Goal: Information Seeking & Learning: Learn about a topic

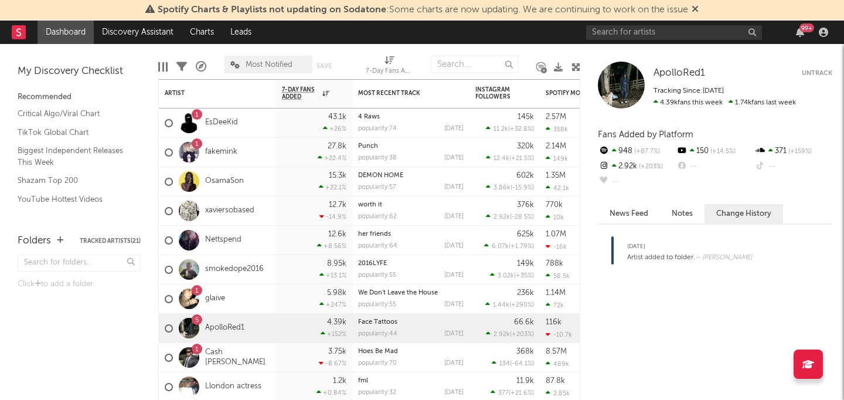
click at [610, 40] on div "99 +" at bounding box center [709, 32] width 246 height 23
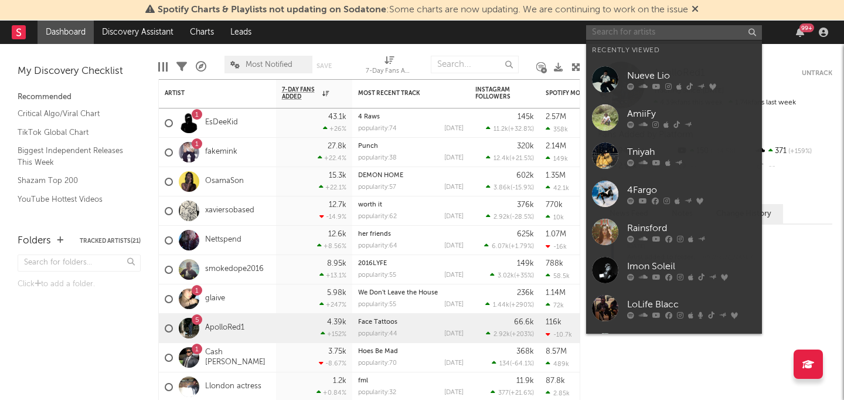
click at [610, 35] on input "text" at bounding box center [674, 32] width 176 height 15
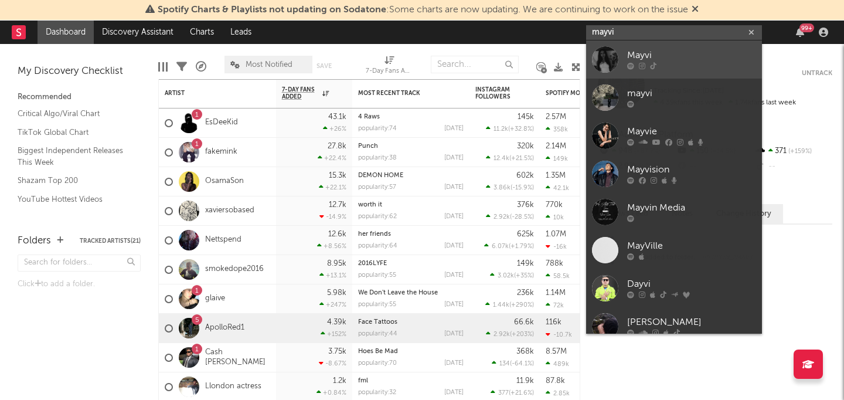
type input "mayvi"
click at [688, 65] on div at bounding box center [691, 66] width 129 height 7
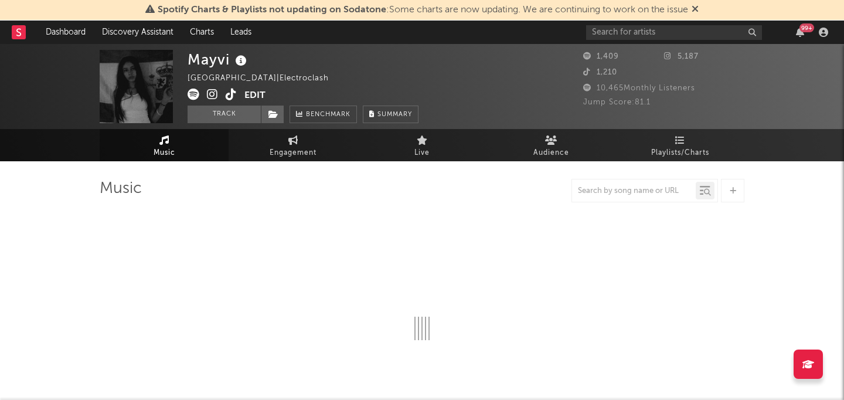
select select "1w"
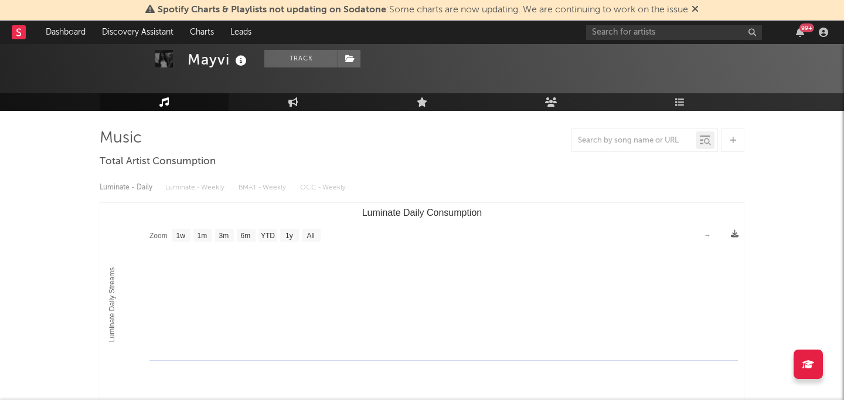
scroll to position [51, 0]
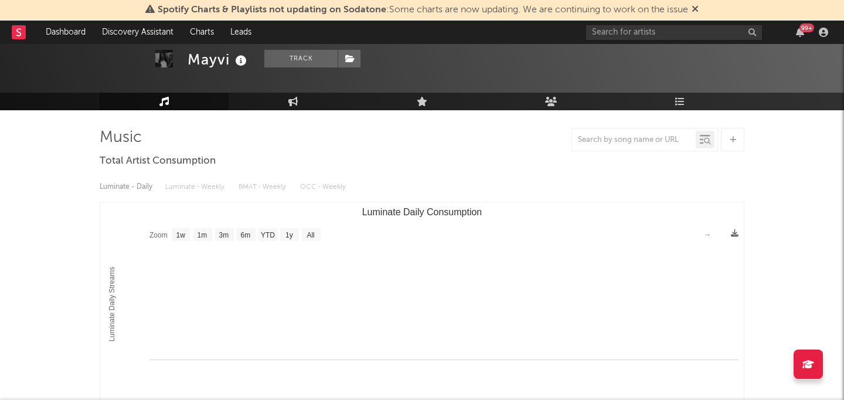
click at [186, 179] on div "Luminate - Daily Luminate - Weekly BMAT - Weekly OCC - Weekly" at bounding box center [422, 187] width 645 height 20
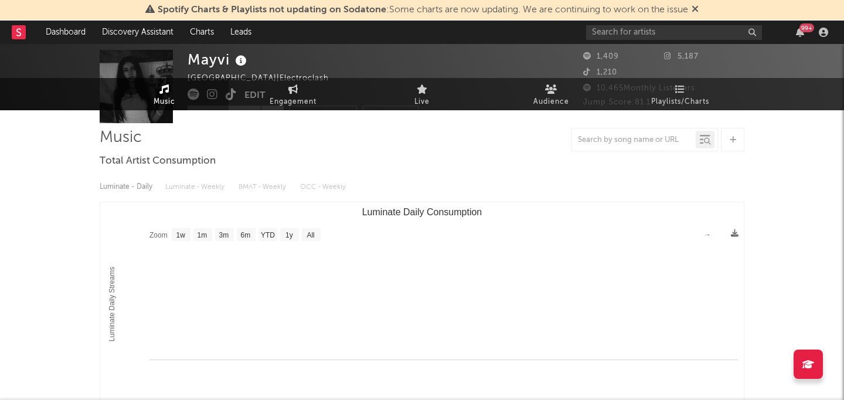
scroll to position [0, 0]
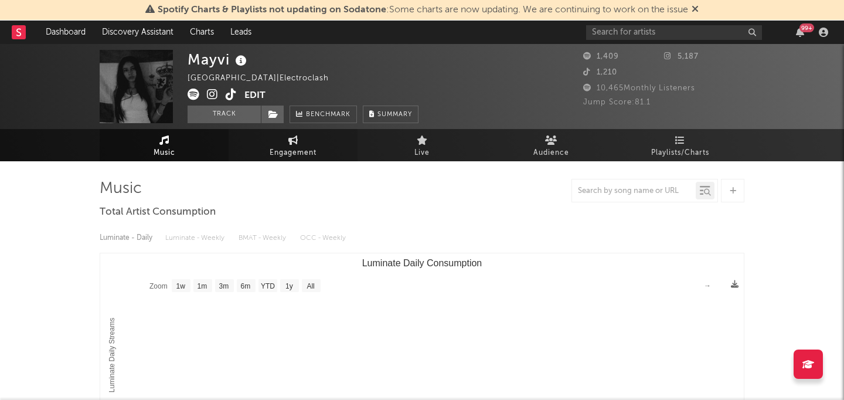
click at [260, 154] on link "Engagement" at bounding box center [293, 145] width 129 height 32
select select "1w"
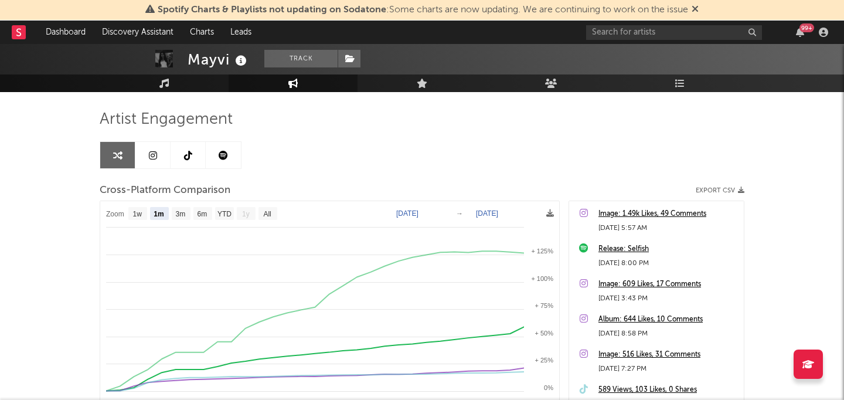
scroll to position [74, 0]
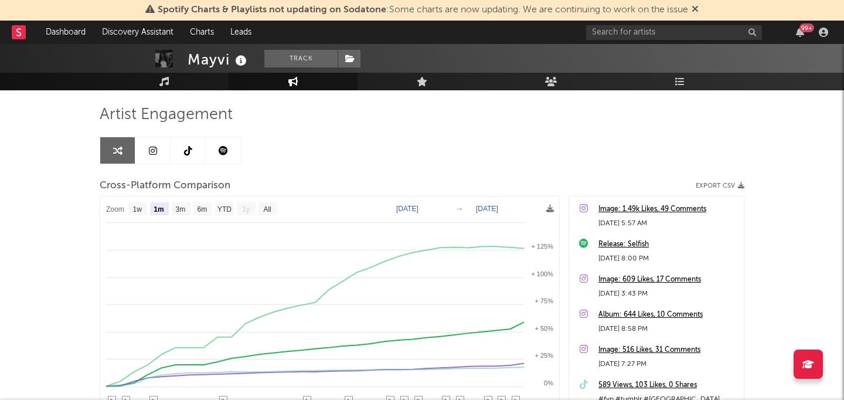
click at [258, 200] on rect at bounding box center [329, 349] width 459 height 307
click at [266, 205] on text "All" at bounding box center [267, 209] width 8 height 8
select select "All"
type input "[DATE]"
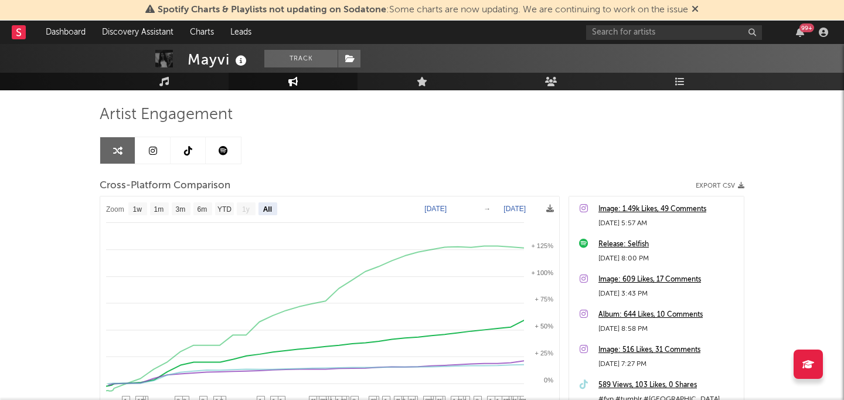
select select "6m"
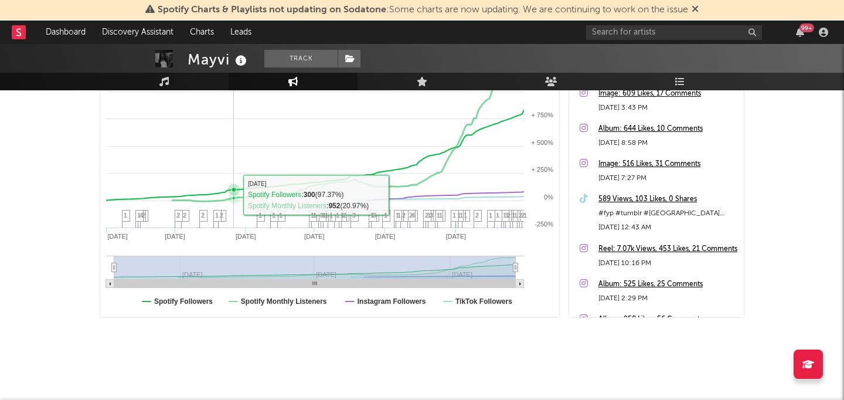
scroll to position [0, 0]
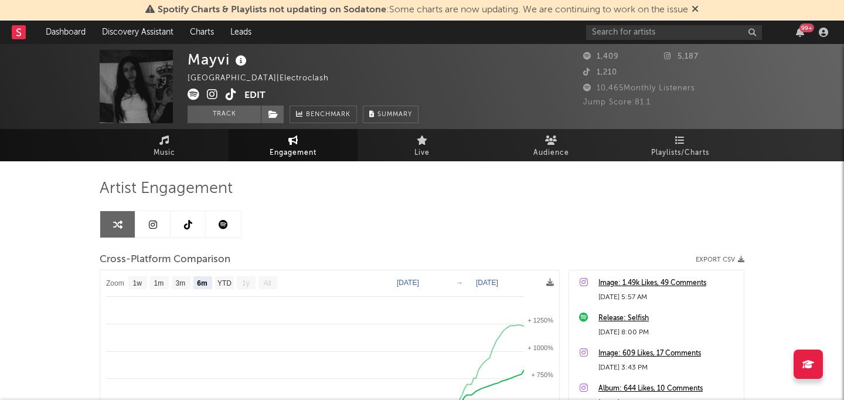
click at [806, 28] on div "99 +" at bounding box center [807, 27] width 15 height 9
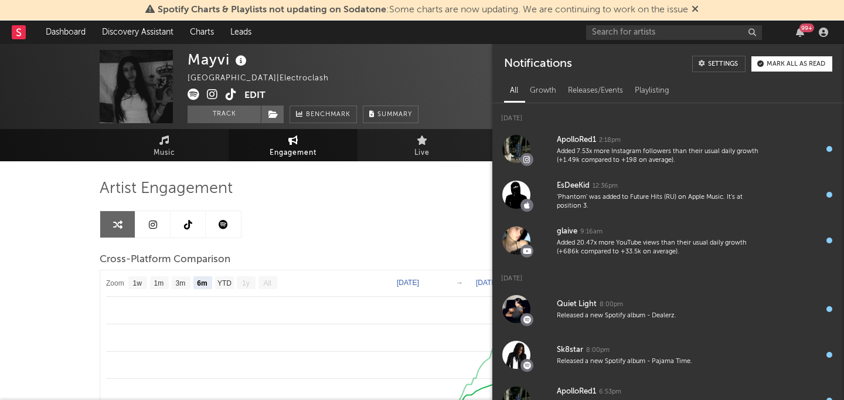
click at [18, 39] on rect at bounding box center [19, 32] width 14 height 14
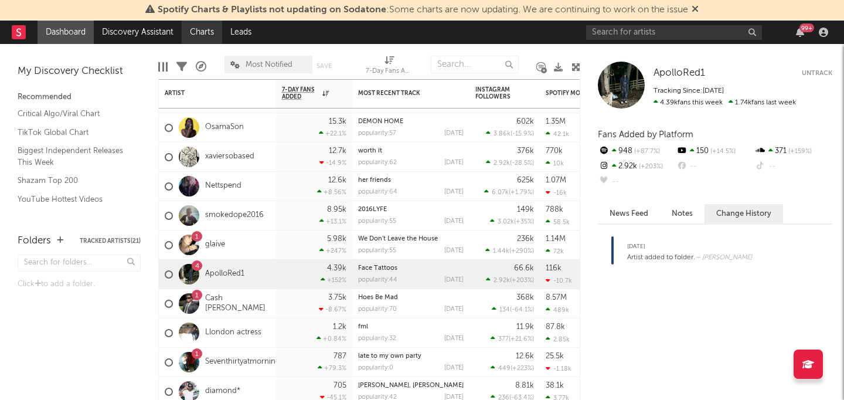
click at [204, 30] on link "Charts" at bounding box center [202, 32] width 40 height 23
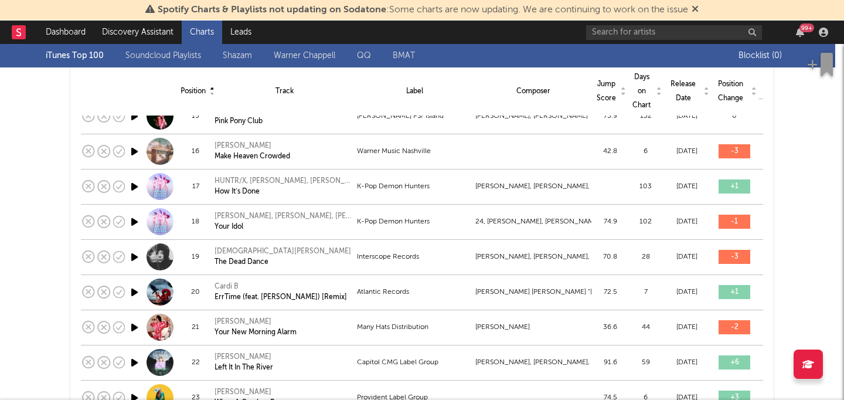
scroll to position [640, 0]
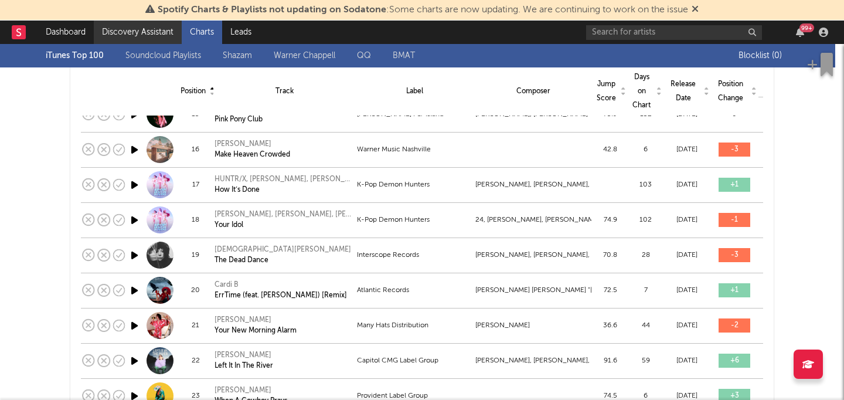
click at [152, 26] on link "Discovery Assistant" at bounding box center [138, 32] width 88 height 23
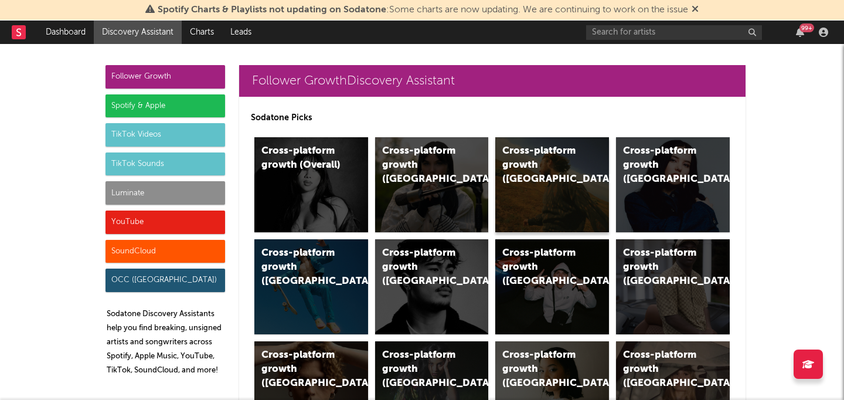
click at [592, 174] on div "Cross-platform growth ([GEOGRAPHIC_DATA])" at bounding box center [553, 184] width 114 height 95
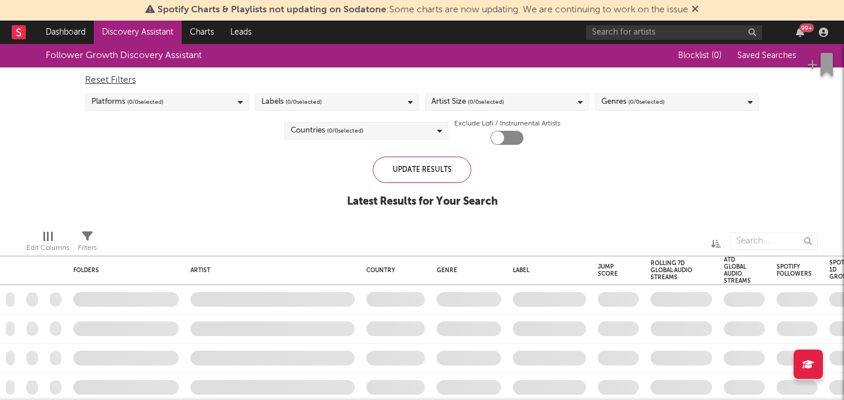
checkbox input "true"
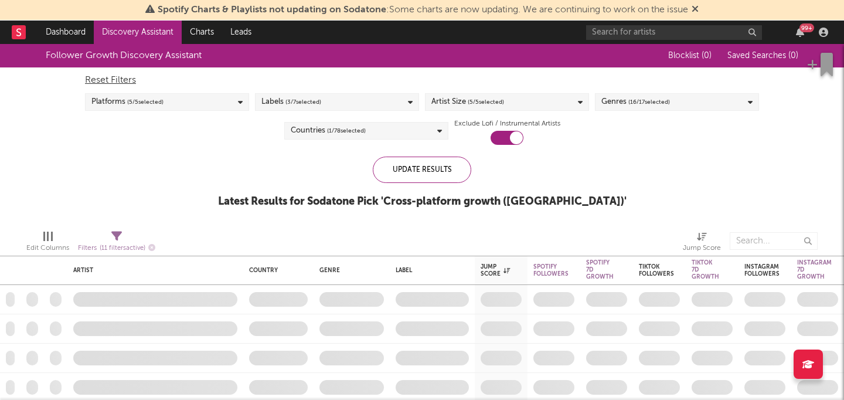
click at [646, 100] on span "( 16 / 17 selected)" at bounding box center [650, 102] width 42 height 14
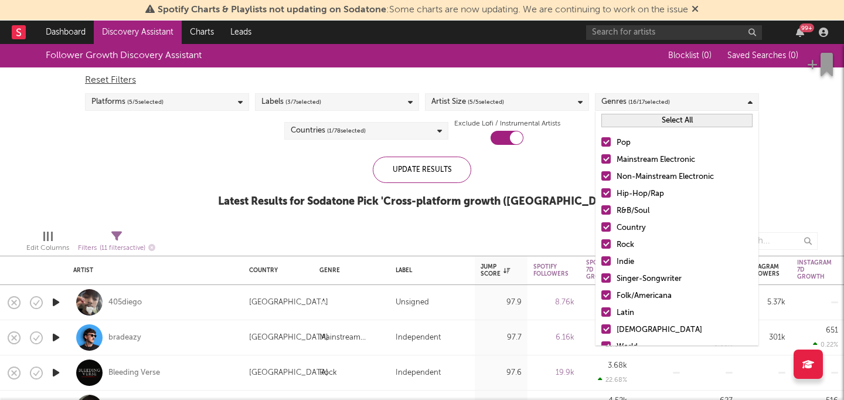
click at [629, 120] on button "Select All" at bounding box center [677, 120] width 151 height 13
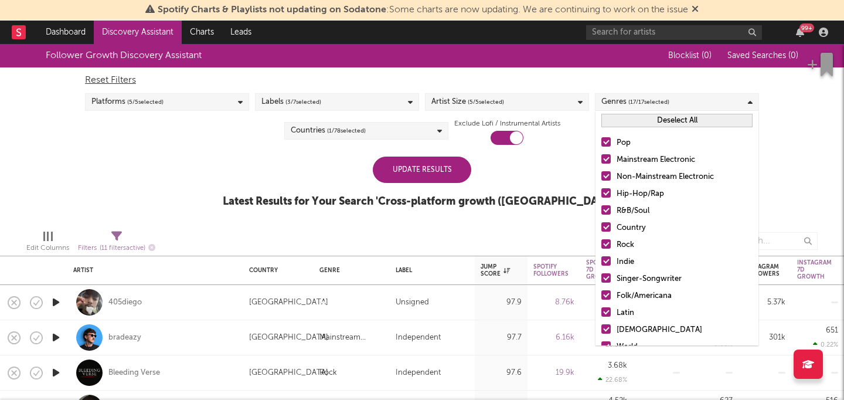
click at [629, 120] on button "Deselect All" at bounding box center [677, 120] width 151 height 13
click at [629, 121] on button "Select All" at bounding box center [677, 120] width 151 height 13
click at [629, 121] on button "Deselect All" at bounding box center [677, 120] width 151 height 13
click at [608, 191] on div at bounding box center [606, 192] width 9 height 9
click at [602, 191] on input "Hip-Hop/Rap" at bounding box center [602, 194] width 0 height 14
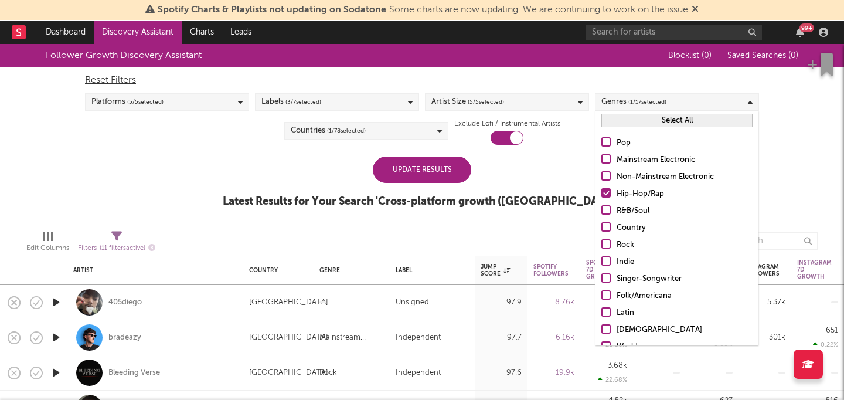
click at [345, 162] on div "Update Results Latest Results for Your Search ' Cross-platform growth ([GEOGRAP…" at bounding box center [422, 189] width 399 height 64
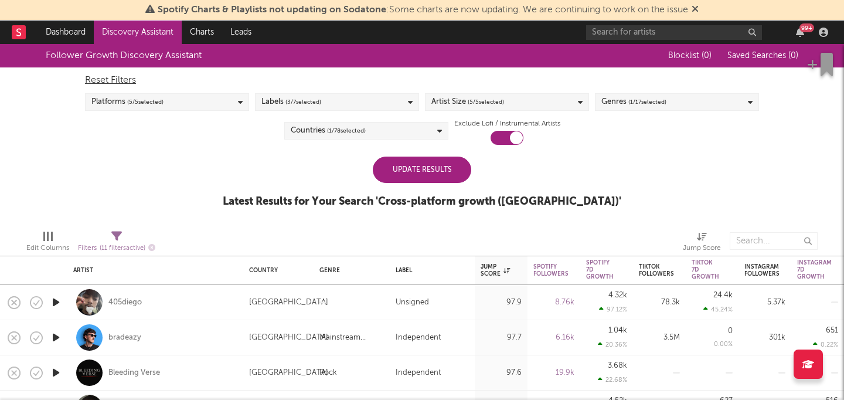
click at [448, 174] on div "Update Results" at bounding box center [422, 170] width 99 height 26
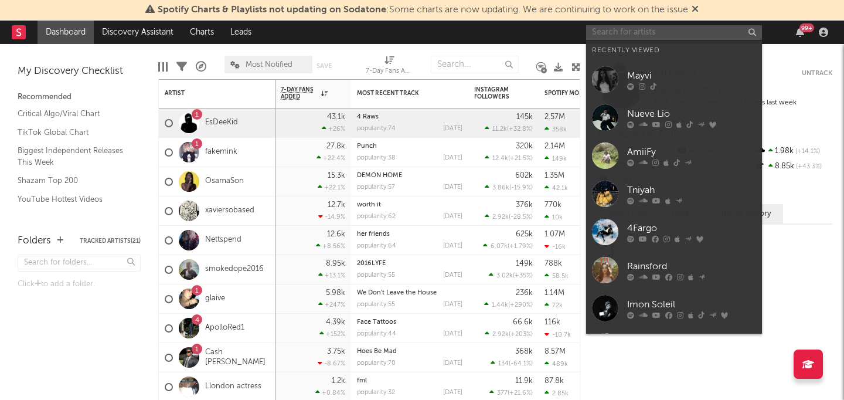
click at [636, 35] on input "text" at bounding box center [674, 32] width 176 height 15
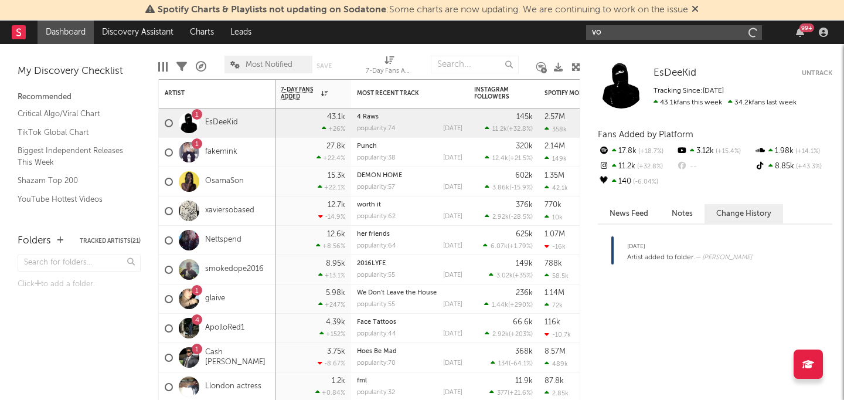
type input "v"
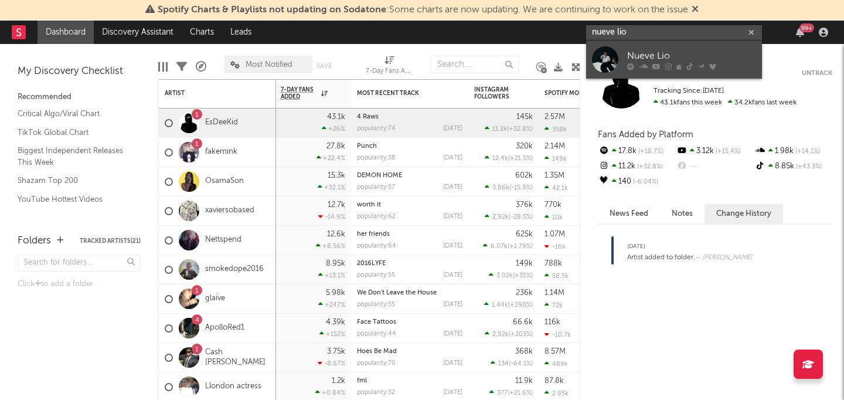
type input "nueve lio"
click at [670, 51] on div "Nueve Lio" at bounding box center [691, 56] width 129 height 14
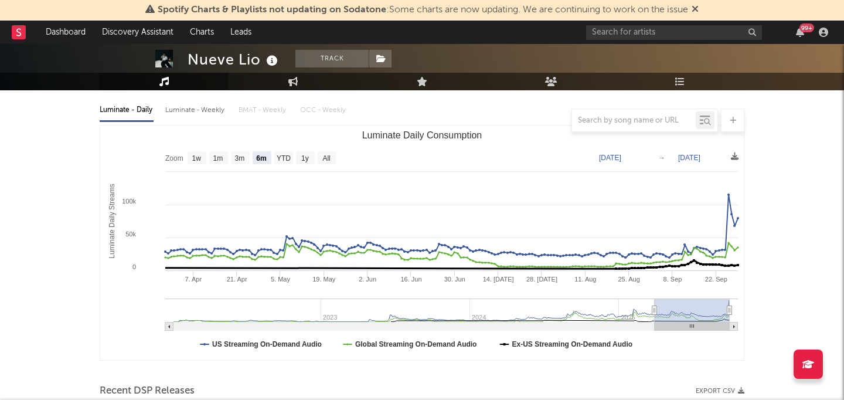
scroll to position [140, 0]
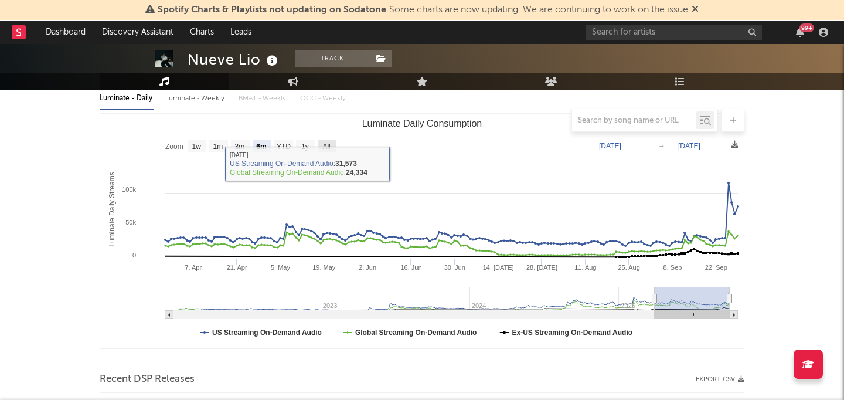
click at [332, 143] on rect "Luminate Daily Consumption" at bounding box center [327, 146] width 19 height 13
select select "All"
type input "2022-01-04"
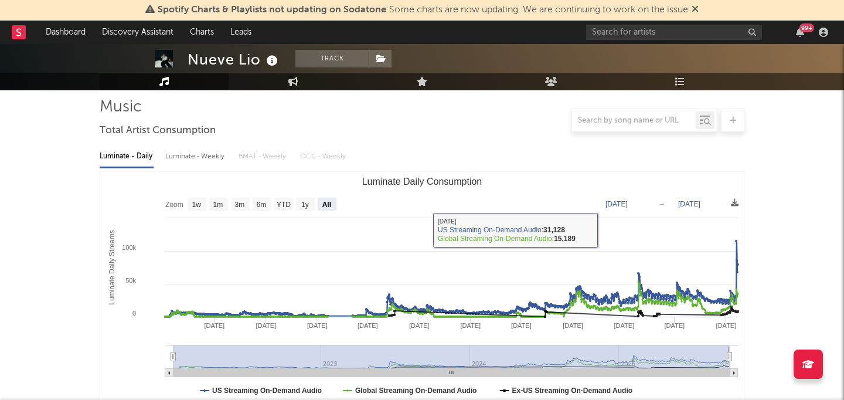
scroll to position [68, 0]
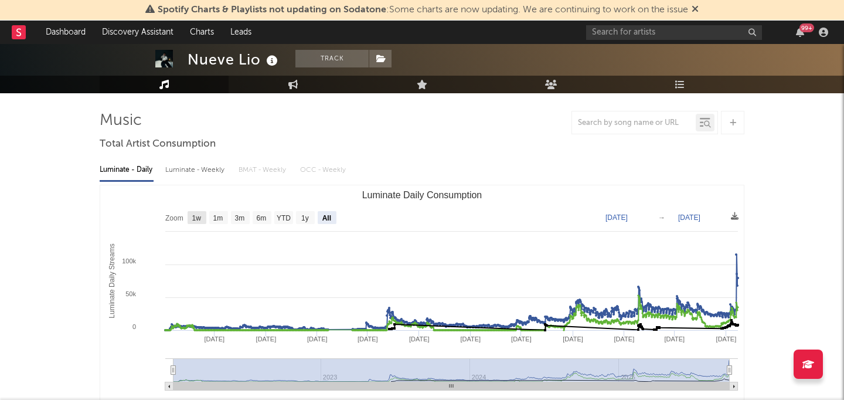
click at [192, 214] on text "1w" at bounding box center [196, 218] width 9 height 8
select select "1w"
type input "2025-09-23"
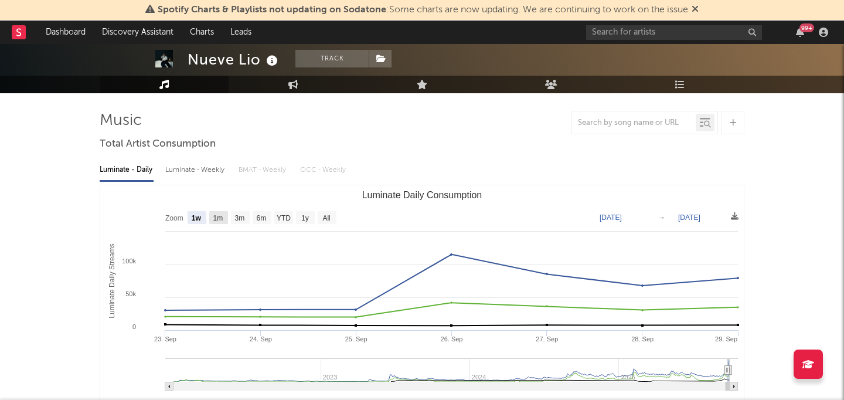
click at [225, 214] on rect "Luminate Daily Consumption" at bounding box center [218, 217] width 19 height 13
select select "1m"
type input "2025-08-29"
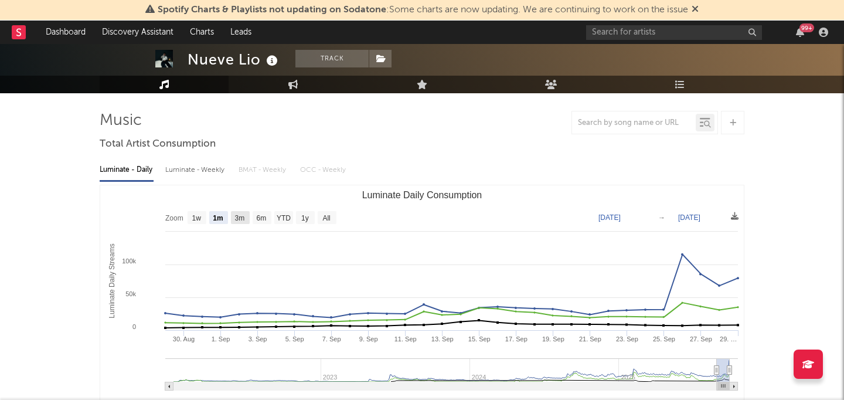
click at [242, 215] on text "3m" at bounding box center [240, 218] width 10 height 8
select select "3m"
type input "2025-06-29"
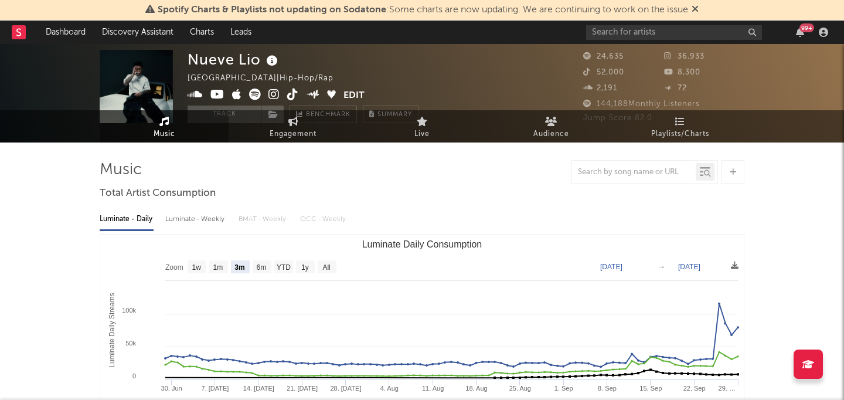
scroll to position [0, 0]
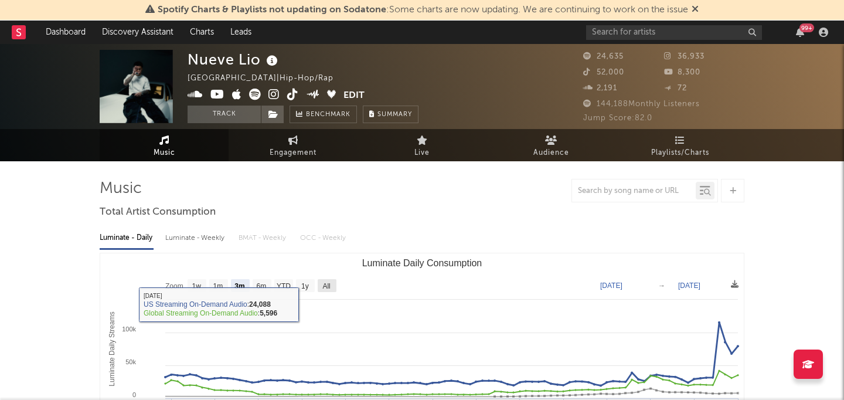
click at [327, 287] on text "All" at bounding box center [327, 286] width 8 height 8
select select "All"
type input "2022-01-04"
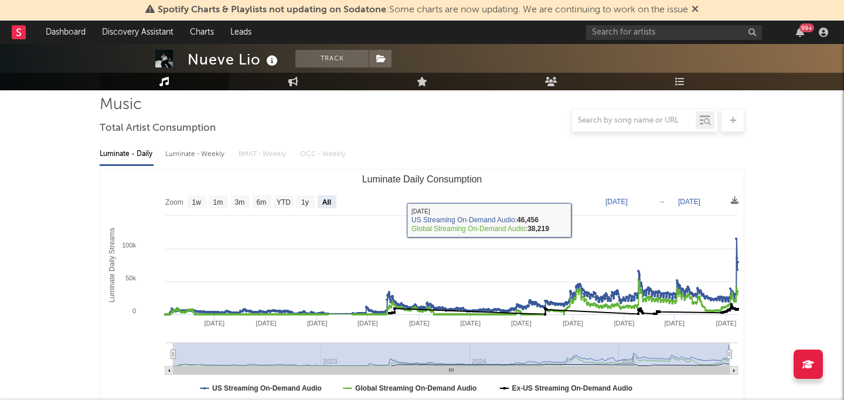
scroll to position [84, 0]
click at [207, 146] on div "Luminate - Weekly" at bounding box center [196, 154] width 62 height 20
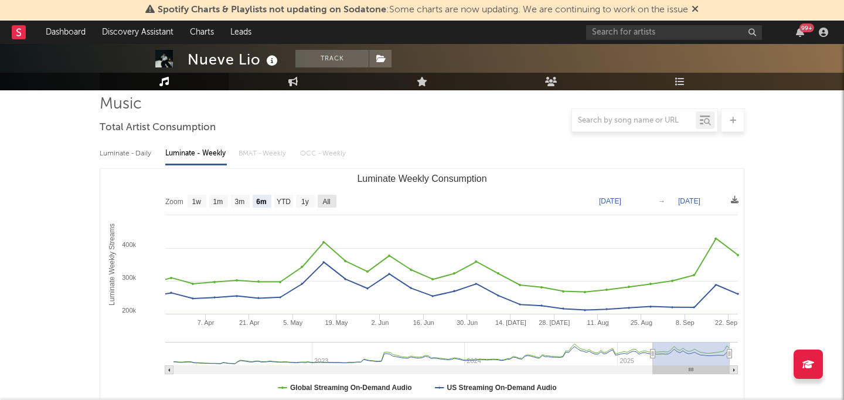
click at [324, 199] on text "All" at bounding box center [327, 202] width 8 height 8
select select "All"
type input "2022-02-03"
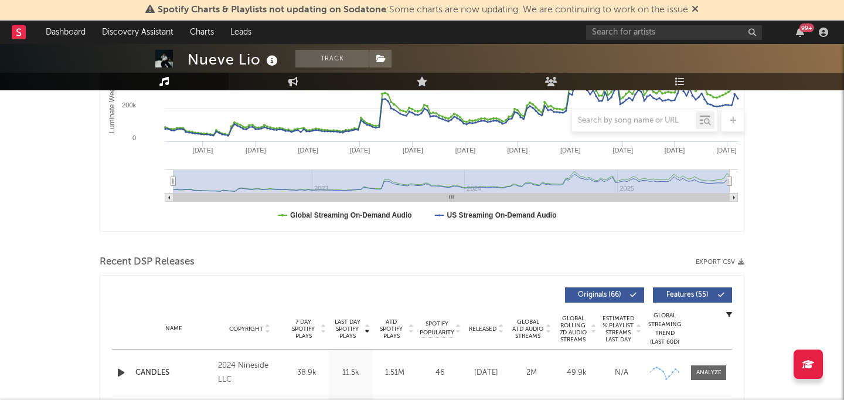
scroll to position [0, 0]
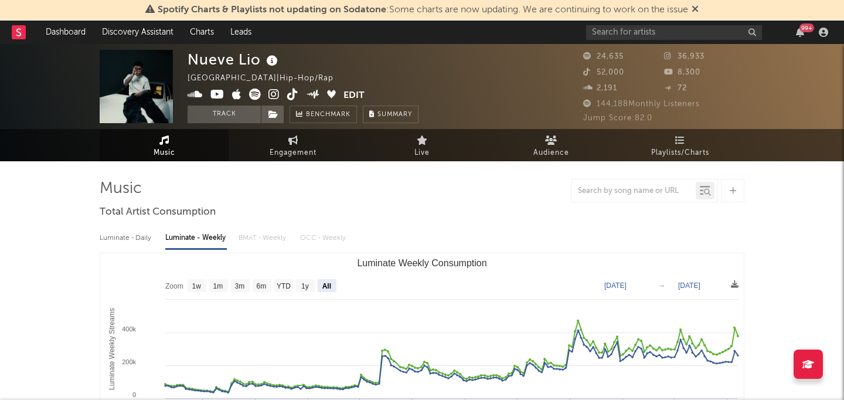
click at [159, 137] on icon at bounding box center [164, 139] width 10 height 9
click at [677, 146] on span "Playlists/Charts" at bounding box center [680, 153] width 58 height 14
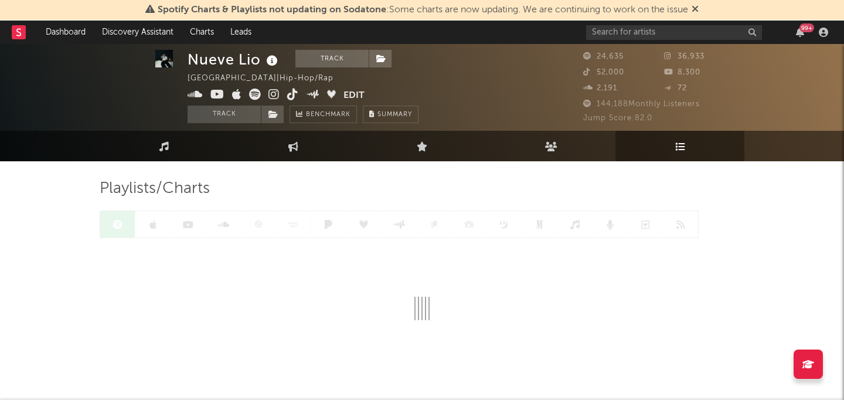
scroll to position [32, 0]
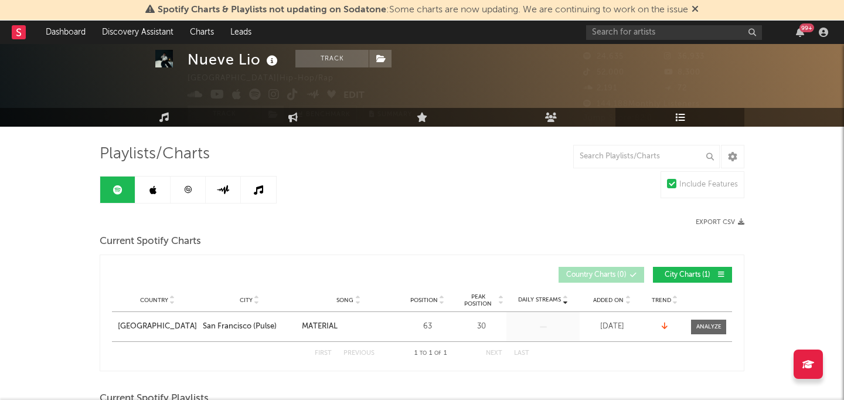
click at [109, 242] on span "Current Spotify Charts" at bounding box center [150, 242] width 101 height 14
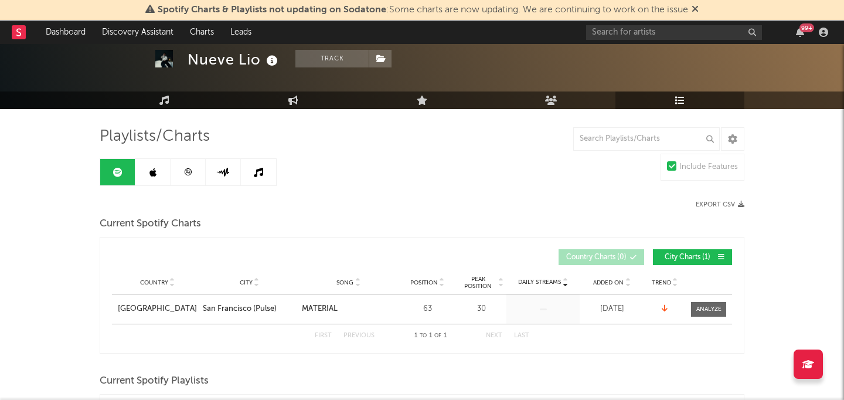
scroll to position [53, 0]
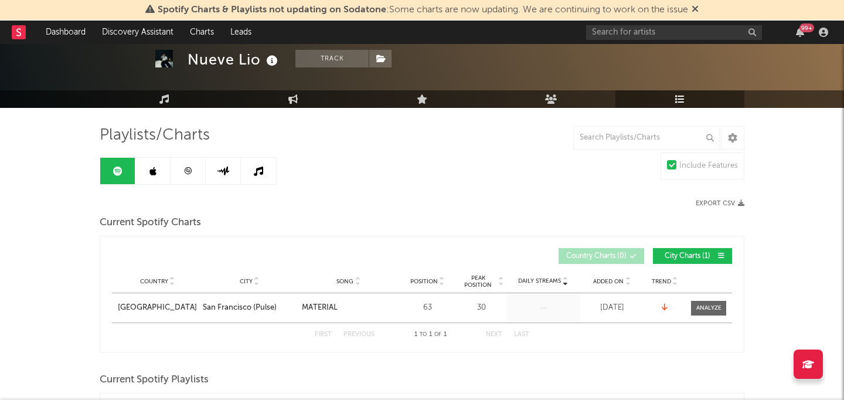
click at [145, 169] on link at bounding box center [152, 171] width 35 height 26
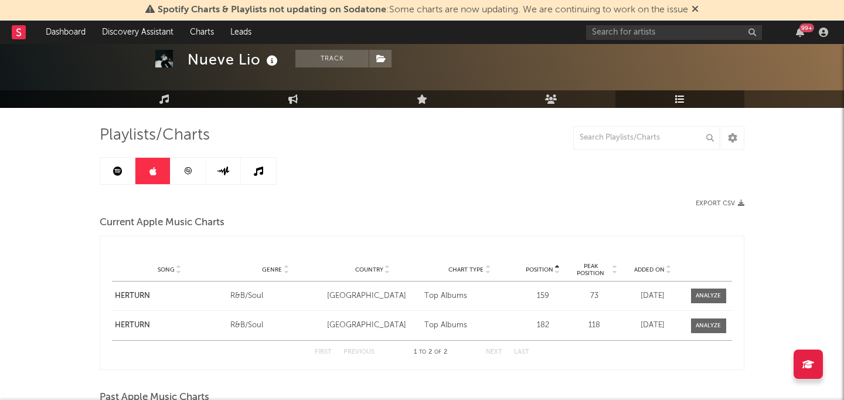
click at [179, 169] on link at bounding box center [188, 171] width 35 height 26
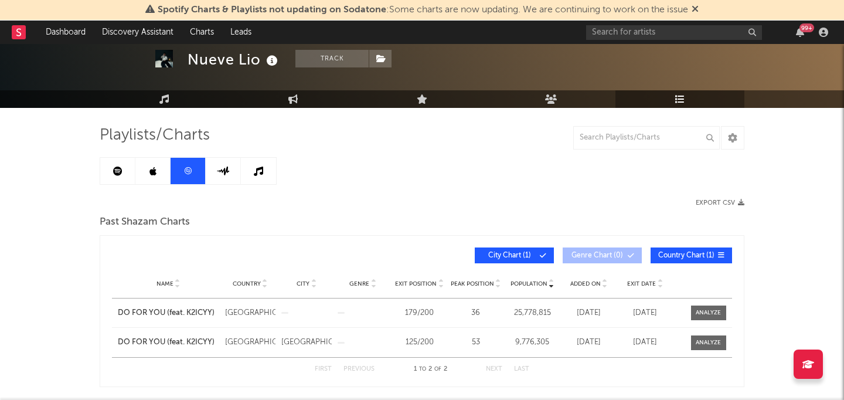
click at [158, 161] on link at bounding box center [152, 171] width 35 height 26
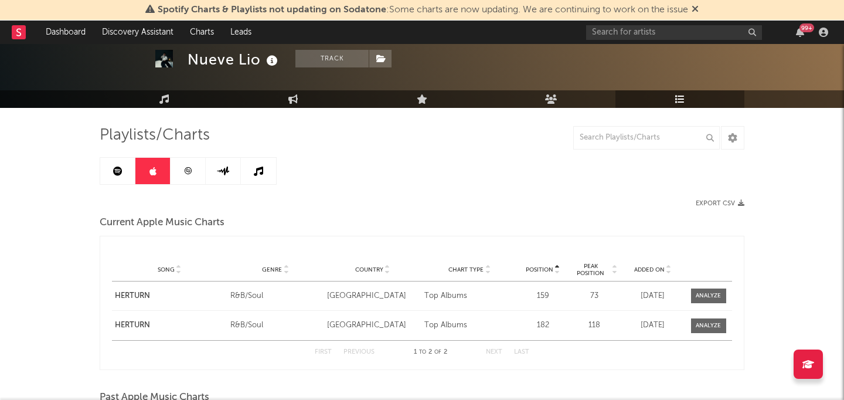
click at [188, 170] on icon at bounding box center [188, 171] width 9 height 9
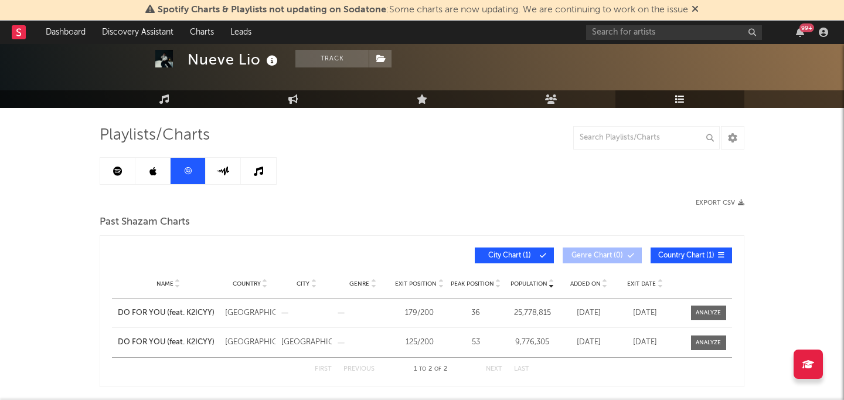
click at [212, 175] on link at bounding box center [223, 171] width 35 height 26
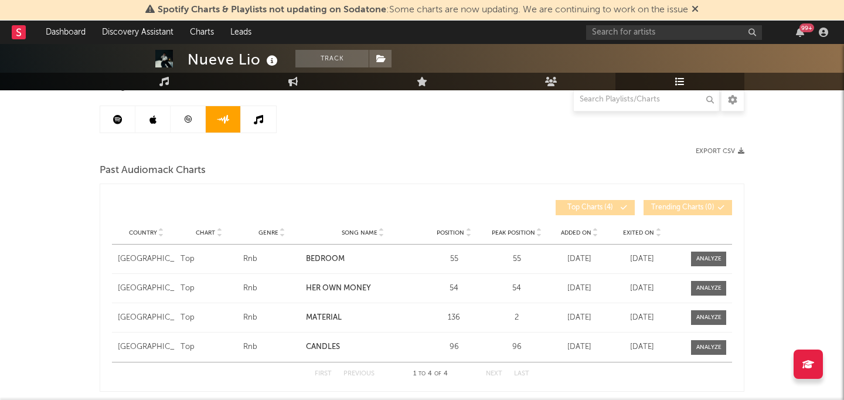
scroll to position [104, 0]
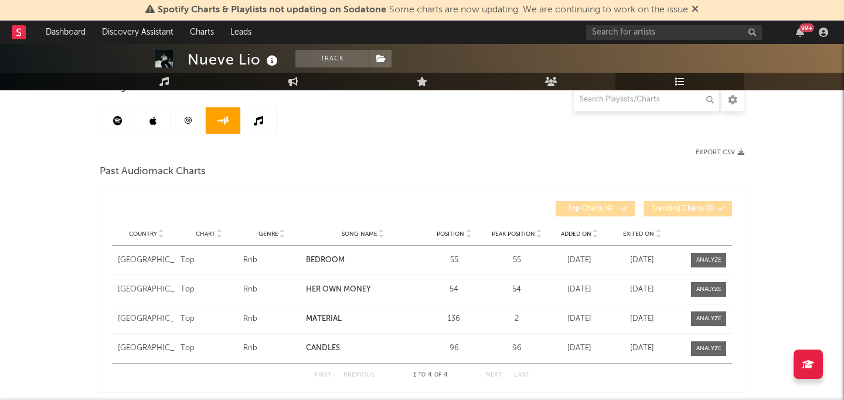
click at [274, 127] on link at bounding box center [258, 120] width 35 height 26
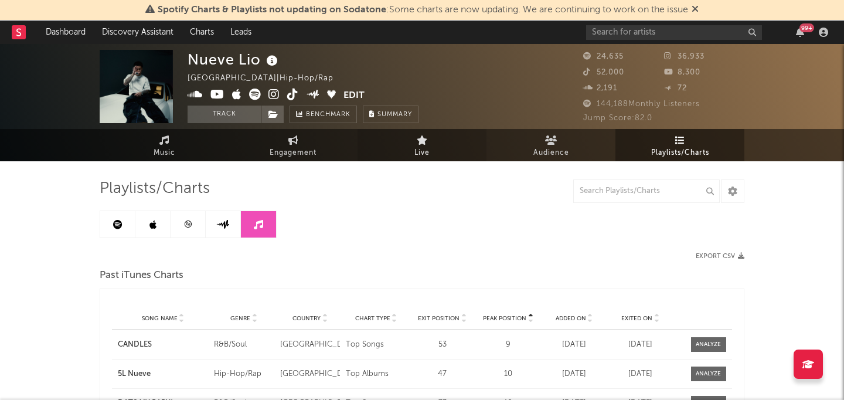
click at [436, 144] on link "Live" at bounding box center [422, 145] width 129 height 32
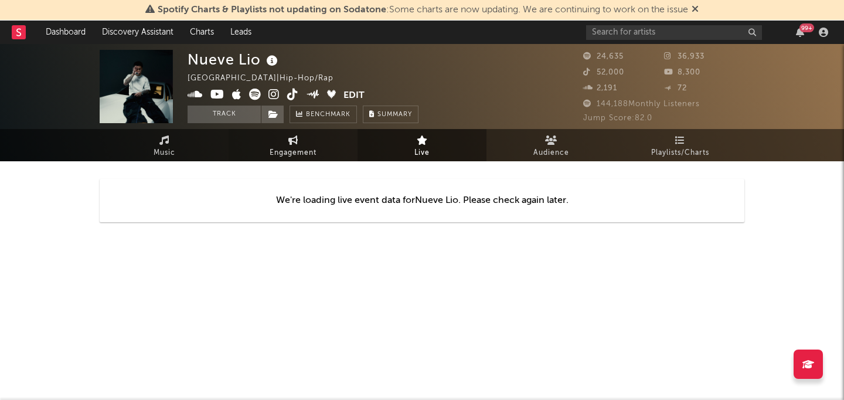
click at [292, 155] on span "Engagement" at bounding box center [293, 153] width 47 height 14
select select "1w"
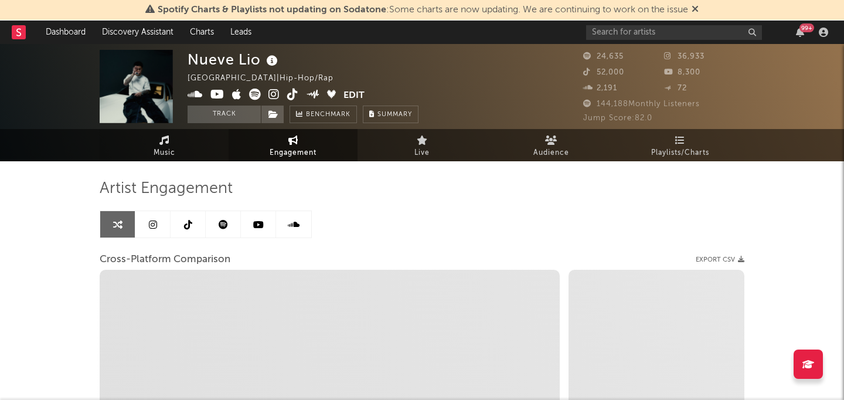
click at [164, 147] on span "Music" at bounding box center [165, 153] width 22 height 14
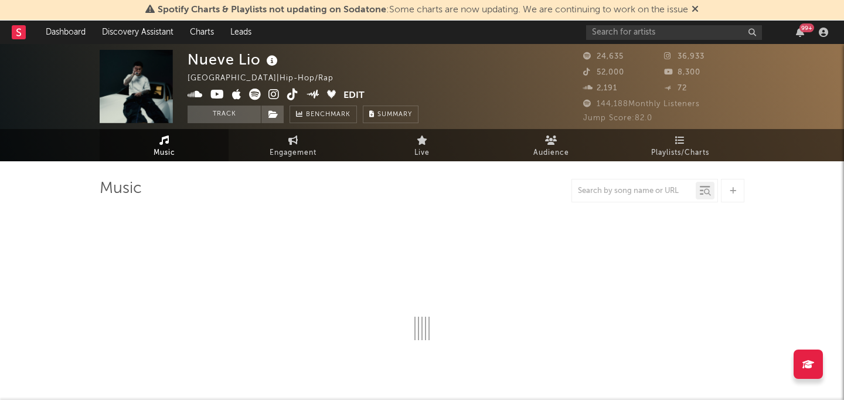
select select "6m"
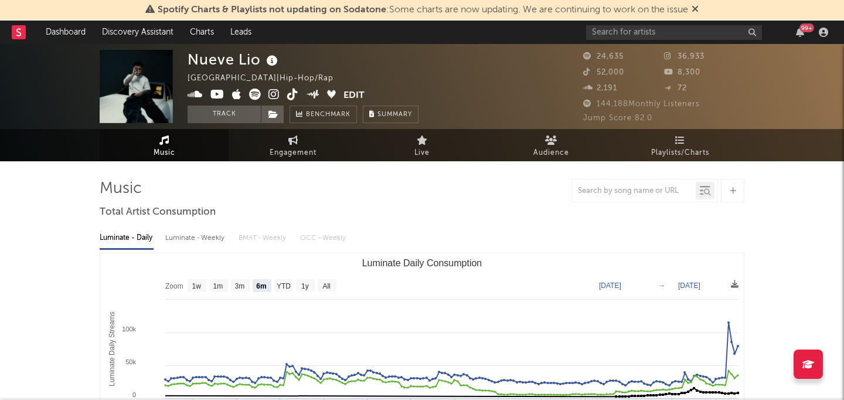
click at [16, 35] on rect at bounding box center [19, 32] width 14 height 14
